Goal: Check status

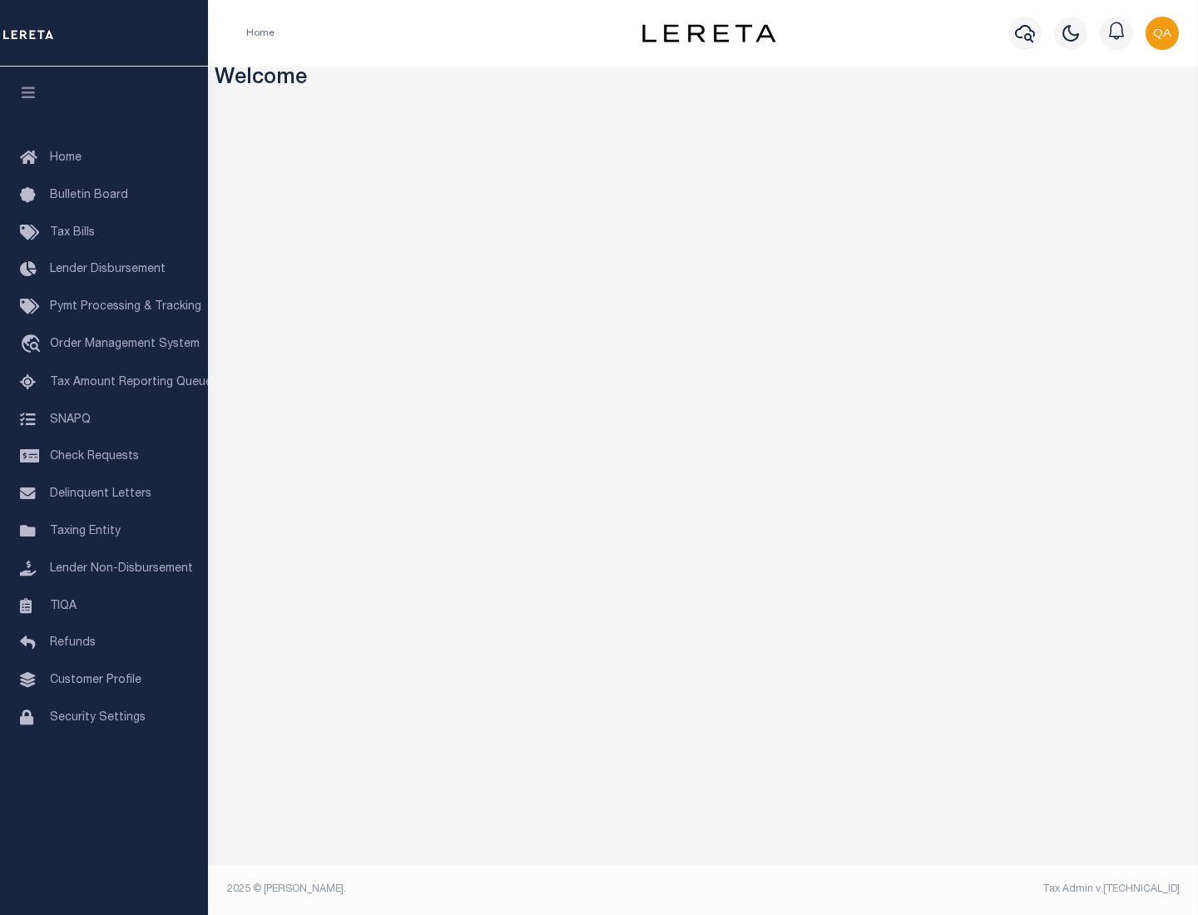
click at [104, 457] on span "Check Requests" at bounding box center [94, 457] width 89 height 12
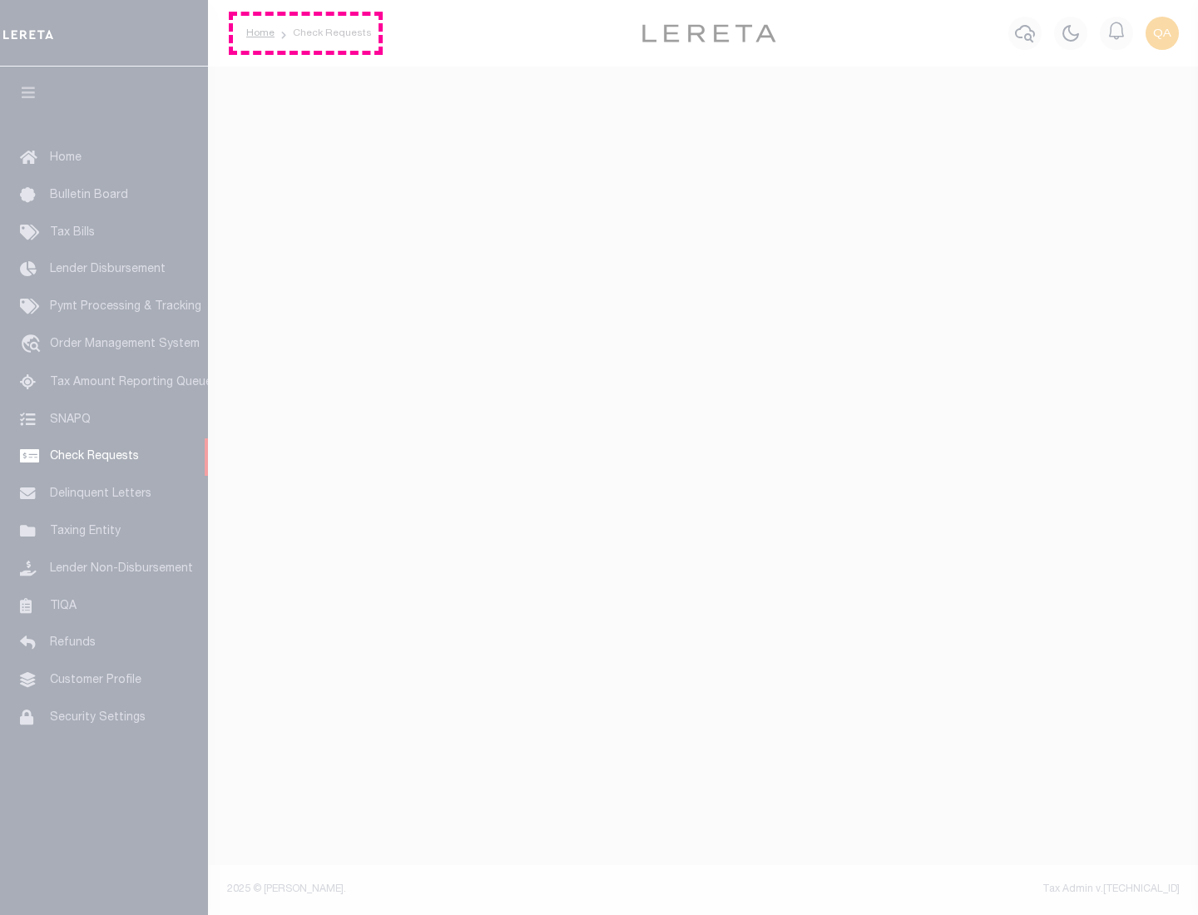
select select "50"
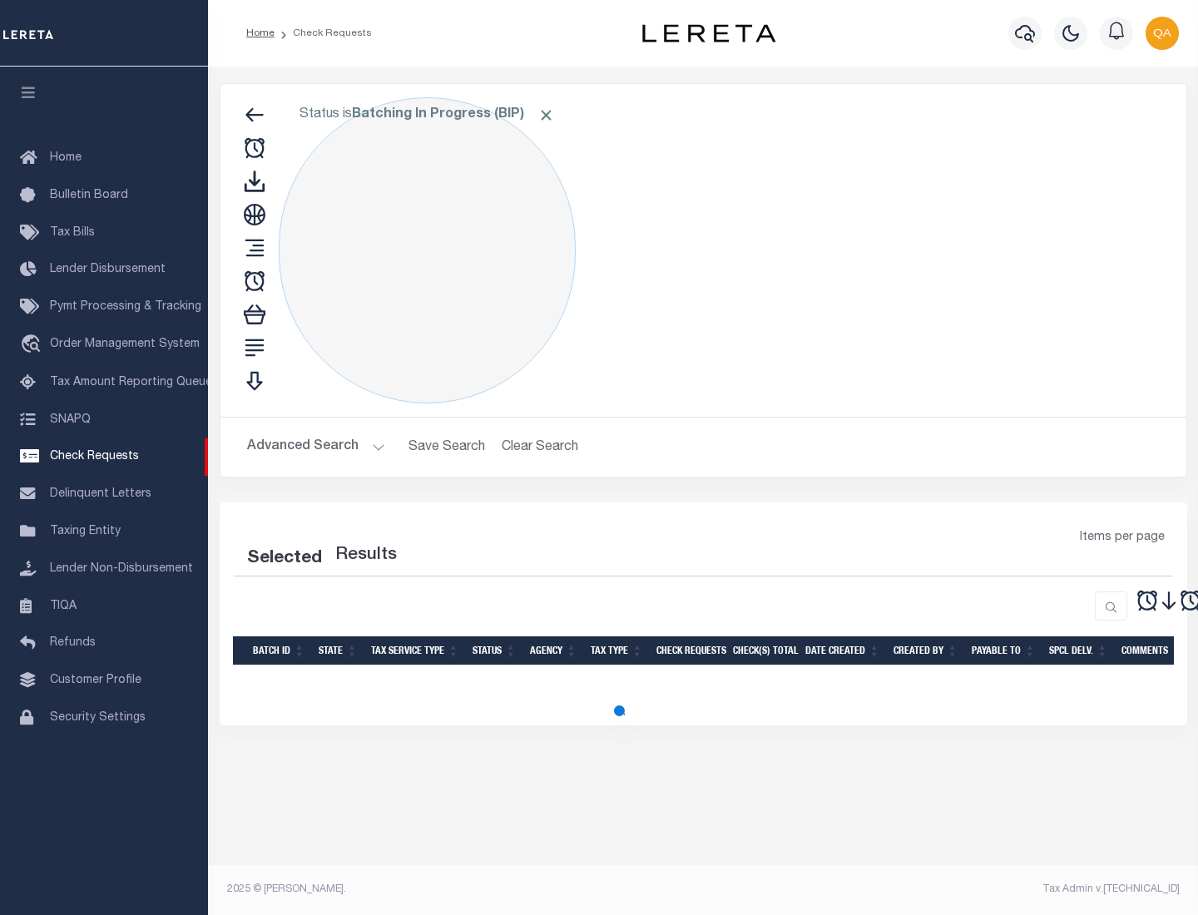
select select "50"
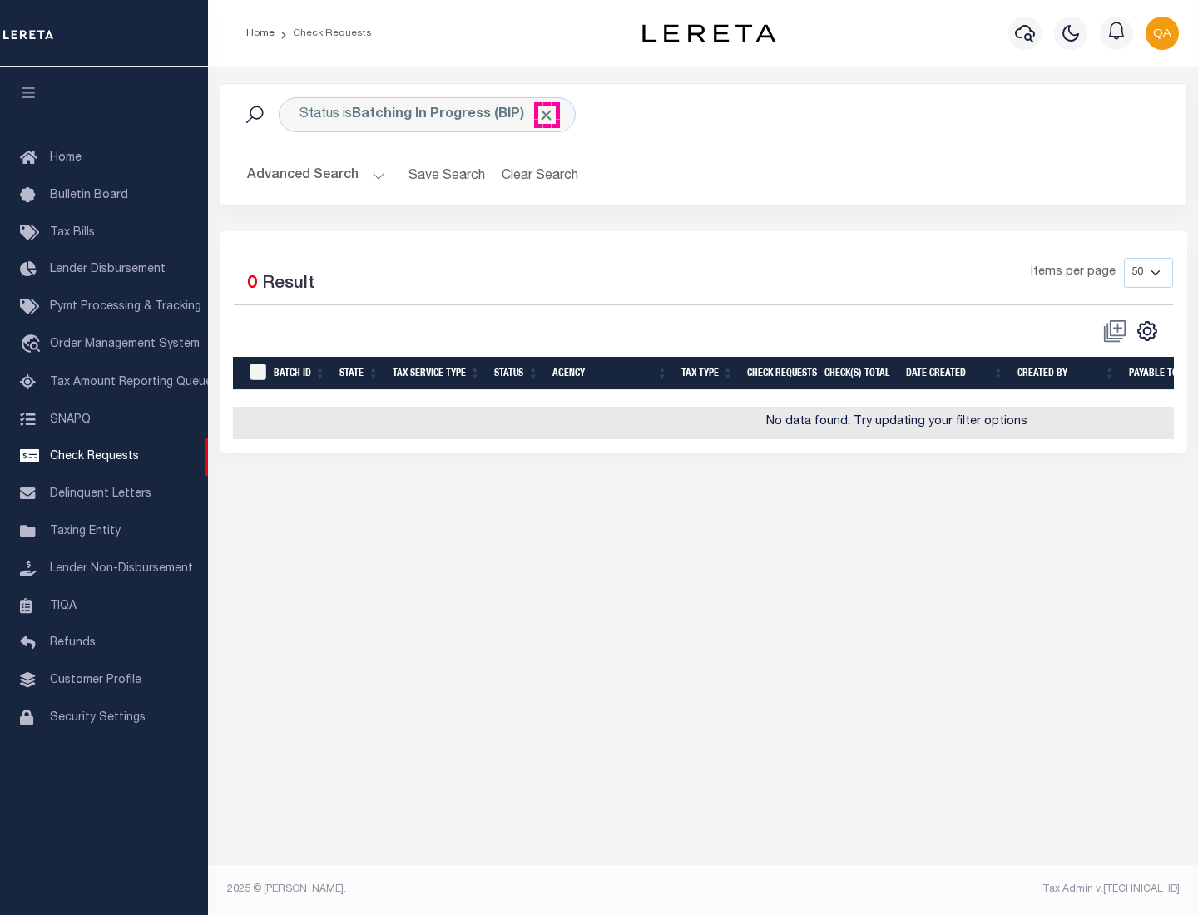
click at [546, 115] on span "Click to Remove" at bounding box center [545, 114] width 17 height 17
